Goal: Task Accomplishment & Management: Manage account settings

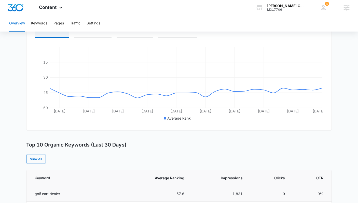
scroll to position [88, 0]
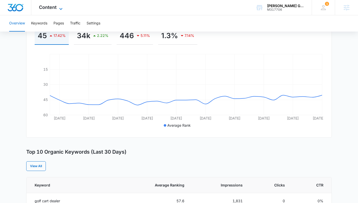
click at [52, 6] on span "Content" at bounding box center [48, 7] width 18 height 5
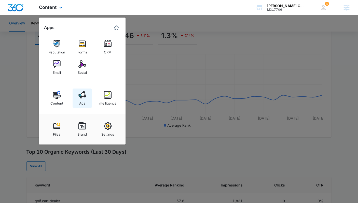
click at [86, 96] on link "Ads" at bounding box center [81, 98] width 19 height 19
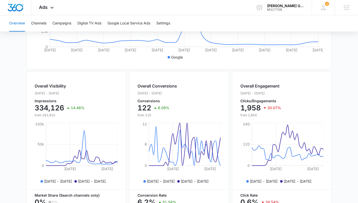
scroll to position [116, 0]
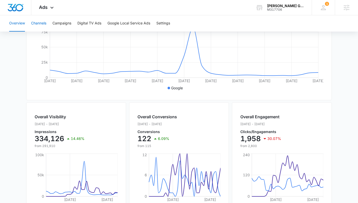
click at [42, 23] on button "Channels" at bounding box center [38, 23] width 15 height 16
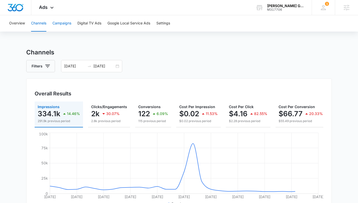
click at [67, 23] on button "Campaigns" at bounding box center [61, 23] width 19 height 16
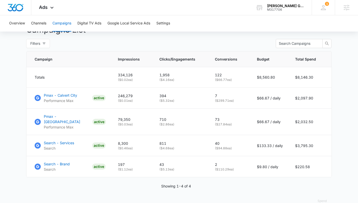
scroll to position [202, 0]
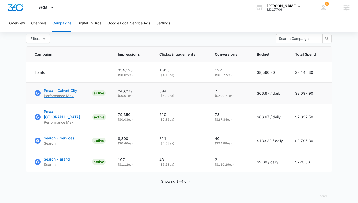
click at [61, 88] on p "Pmax - Calvert City" at bounding box center [60, 90] width 33 height 5
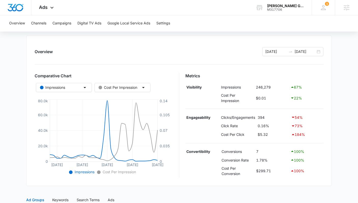
scroll to position [48, 0]
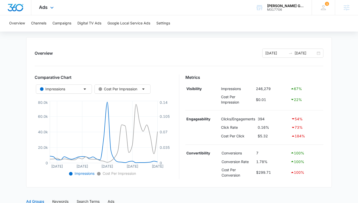
click at [48, 7] on div "Ads Apps Reputation Forms CRM Email Social Content Ads Intelligence Files Brand…" at bounding box center [46, 7] width 31 height 15
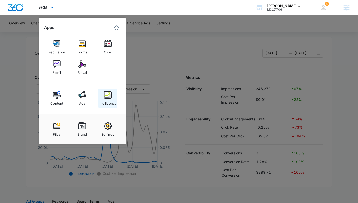
click at [109, 99] on div "Intelligence" at bounding box center [107, 102] width 18 height 7
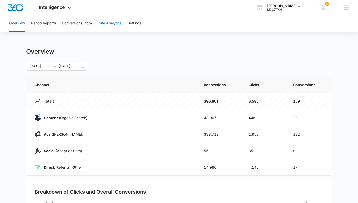
click at [109, 25] on button "Site Analytics" at bounding box center [110, 23] width 23 height 16
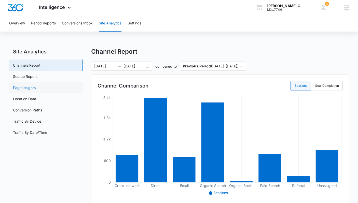
click at [33, 88] on link "Page Insights" at bounding box center [24, 87] width 23 height 5
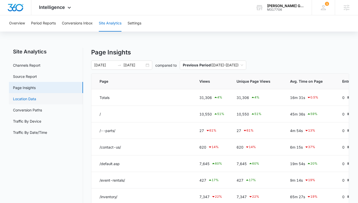
click at [31, 101] on link "Location Data" at bounding box center [24, 98] width 23 height 5
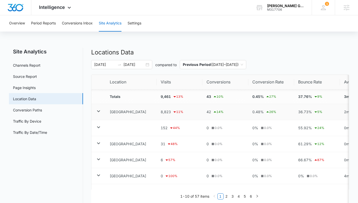
click at [98, 110] on icon at bounding box center [98, 111] width 6 height 6
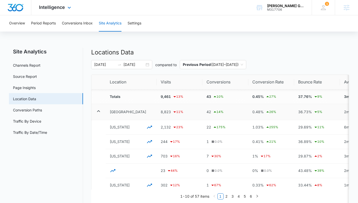
click at [17, 8] on img "Dashboard" at bounding box center [15, 8] width 16 height 8
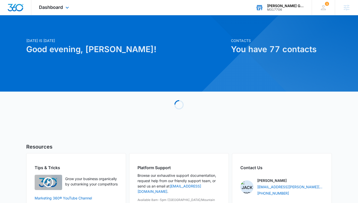
click at [289, 11] on div "M317706" at bounding box center [285, 10] width 37 height 4
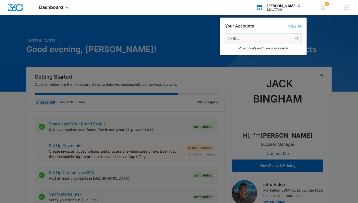
click at [259, 36] on input "A+ Elite" at bounding box center [263, 39] width 76 height 10
paste input "Septic Solutions"
click at [259, 39] on input "A+ Elite Septic Solutions" at bounding box center [263, 39] width 76 height 10
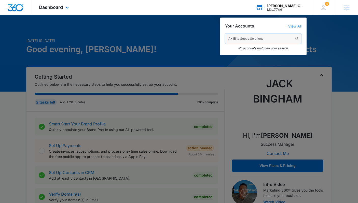
click at [259, 39] on input "A+ Elite Septic Solutions" at bounding box center [263, 39] width 76 height 10
click at [258, 39] on input "A+ Elite Septic Solutions" at bounding box center [263, 39] width 76 height 10
paste input "M336539"
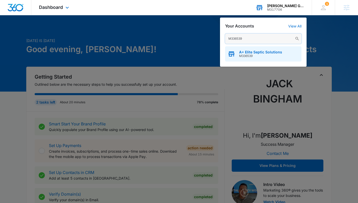
type input "M336539"
click at [258, 50] on div "A+ Elite Septic Solutions M336539" at bounding box center [263, 53] width 76 height 15
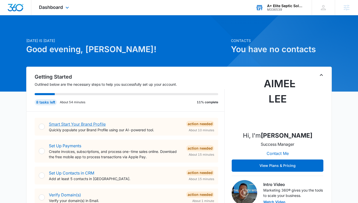
click at [70, 124] on link "Smart Start Your Brand Profile" at bounding box center [77, 124] width 57 height 5
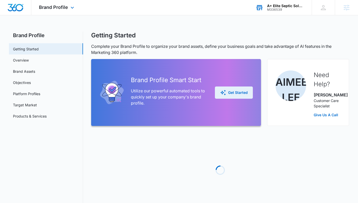
click at [223, 92] on icon "button" at bounding box center [223, 93] width 6 height 6
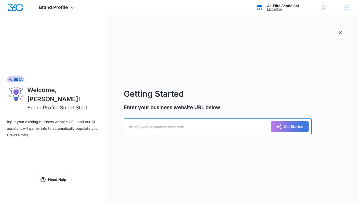
click at [187, 126] on input "text" at bounding box center [218, 126] width 188 height 17
paste input "[URL][DOMAIN_NAME]"
type input "[URL][DOMAIN_NAME]"
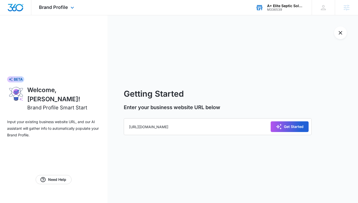
click at [295, 124] on div "Get Started" at bounding box center [289, 127] width 28 height 6
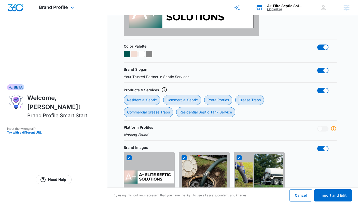
scroll to position [413, 0]
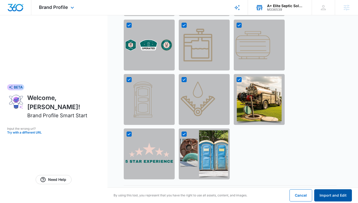
click at [332, 198] on button "Import and Edit" at bounding box center [333, 195] width 38 height 12
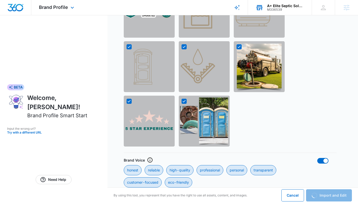
scroll to position [504, 0]
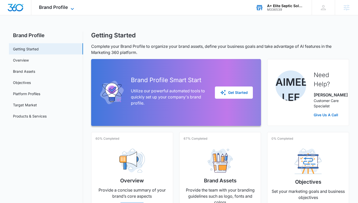
click at [71, 10] on icon at bounding box center [72, 9] width 6 height 6
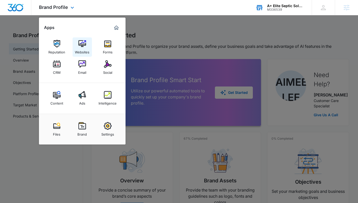
click at [82, 49] on div "Websites" at bounding box center [82, 51] width 14 height 7
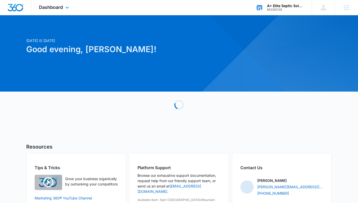
click at [288, 10] on div "M336539" at bounding box center [285, 10] width 37 height 4
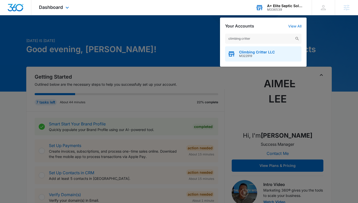
type input "climbing critter"
click at [256, 53] on span "Climbing Critter LLC" at bounding box center [257, 52] width 36 height 4
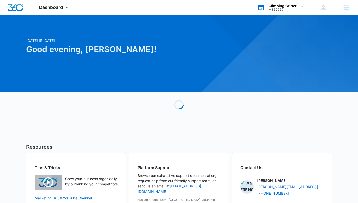
click at [54, 10] on div "Dashboard Apps Reputation Websites Forms CRM Email Social Shop Content Ads Inte…" at bounding box center [54, 7] width 47 height 15
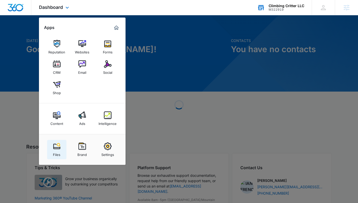
click at [61, 150] on link "Files" at bounding box center [56, 149] width 19 height 19
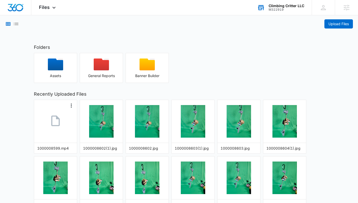
click at [61, 126] on icon at bounding box center [55, 120] width 13 height 13
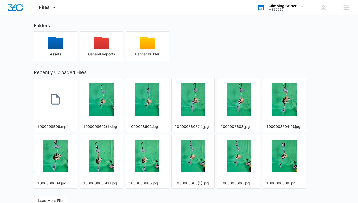
scroll to position [24, 0]
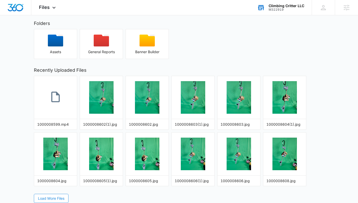
click at [51, 196] on span "Load More Files" at bounding box center [51, 199] width 26 height 6
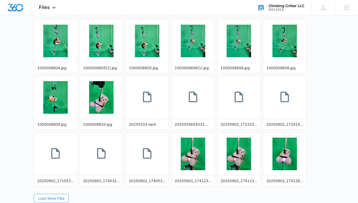
click at [52, 198] on span "Load More Files" at bounding box center [51, 199] width 26 height 6
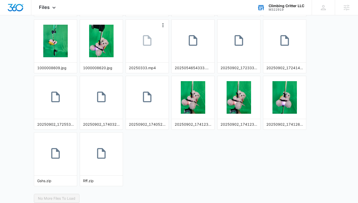
click at [150, 53] on link at bounding box center [147, 41] width 43 height 28
